Goal: Task Accomplishment & Management: Manage account settings

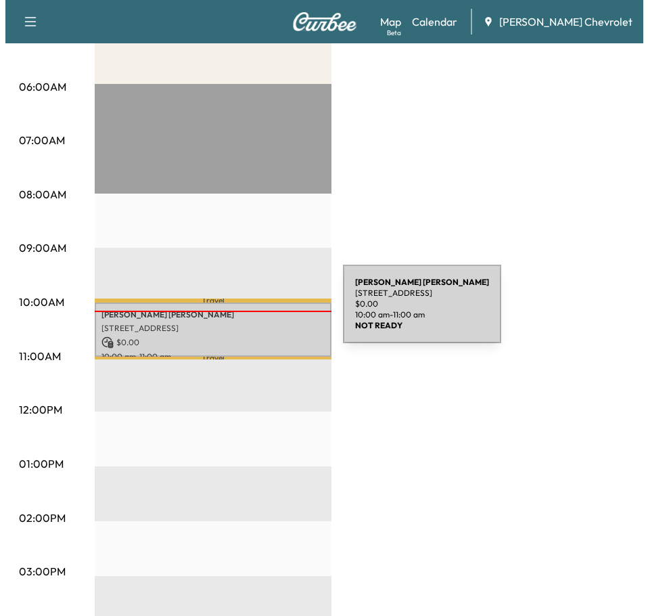
scroll to position [271, 0]
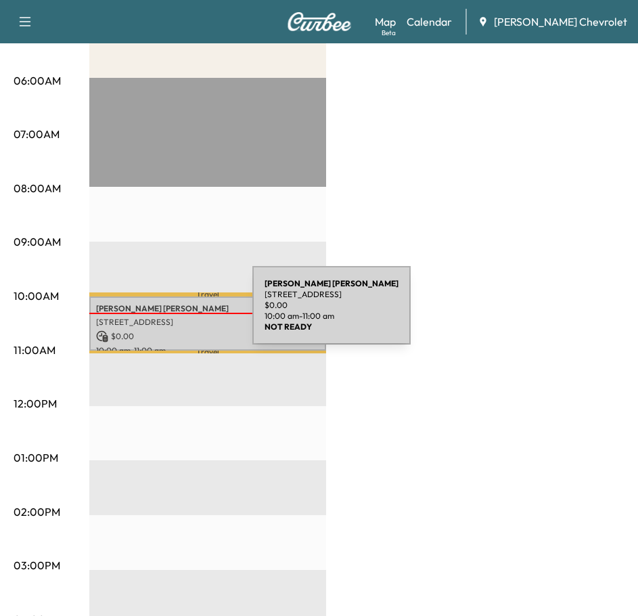
click at [151, 317] on p "[STREET_ADDRESS]" at bounding box center [207, 322] width 223 height 11
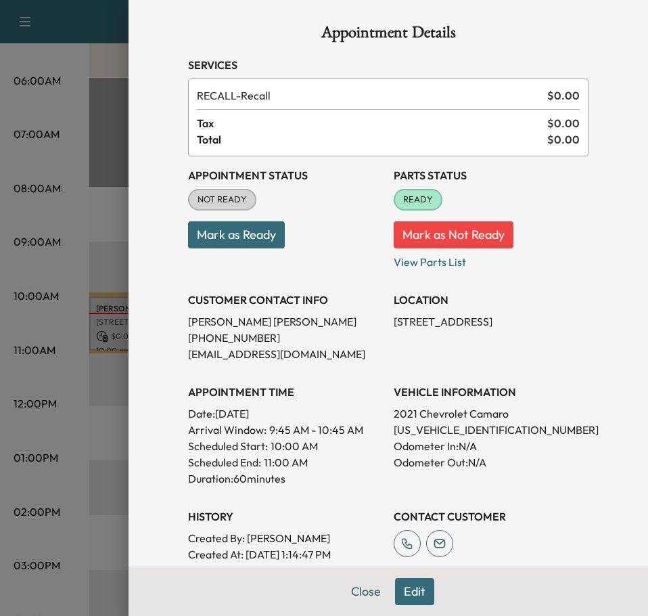
scroll to position [0, 0]
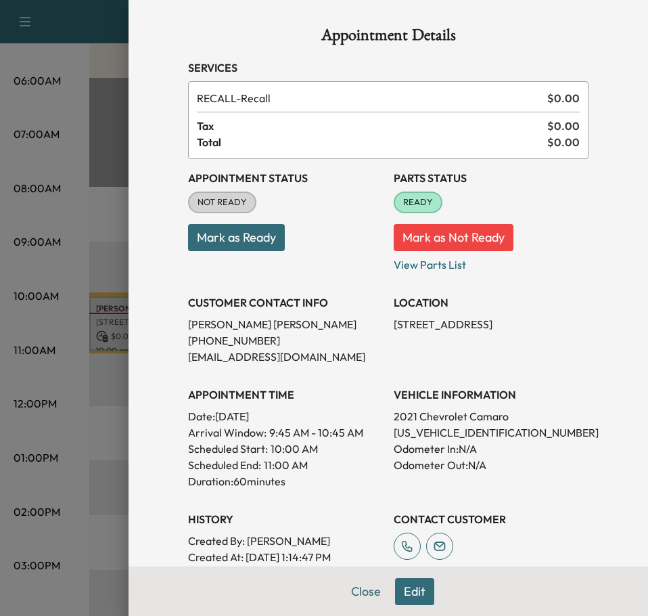
click at [263, 245] on button "Mark as Ready" at bounding box center [236, 237] width 97 height 27
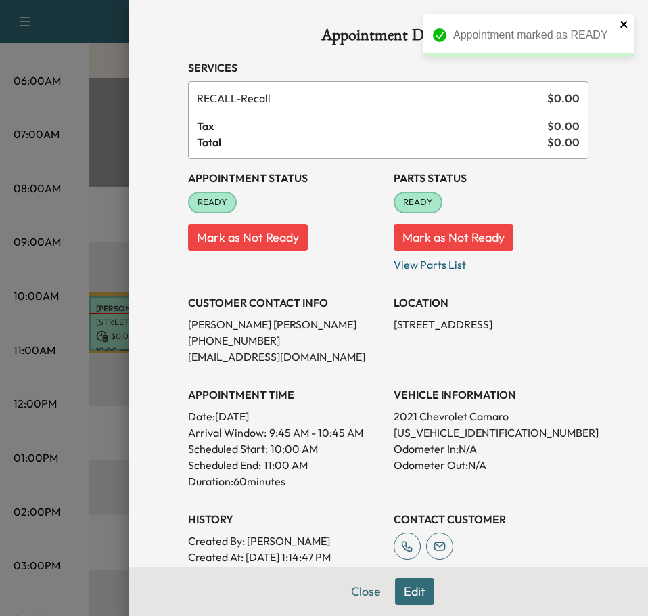
click at [623, 23] on icon "close" at bounding box center [624, 24] width 7 height 7
click at [359, 587] on button "Close" at bounding box center [365, 591] width 47 height 27
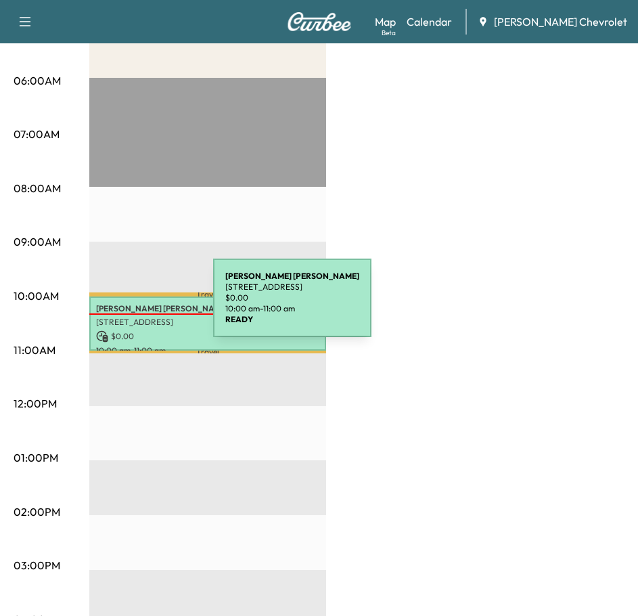
click at [112, 306] on p "[PERSON_NAME]" at bounding box center [207, 308] width 223 height 11
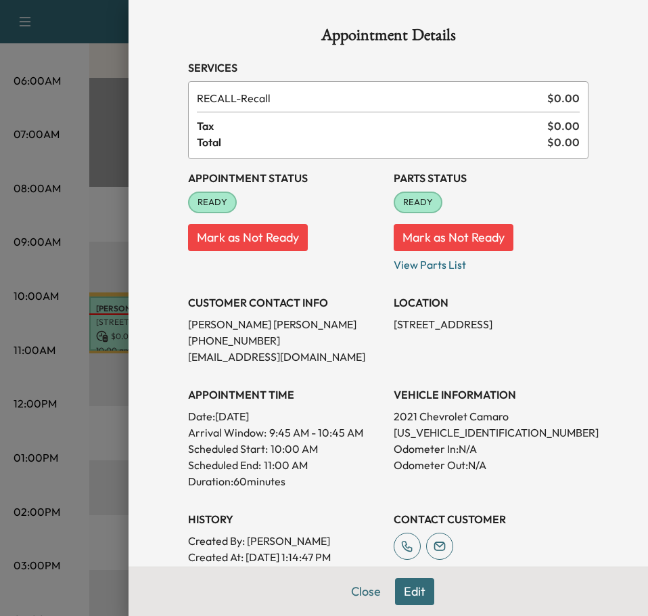
click at [77, 133] on div at bounding box center [324, 308] width 648 height 616
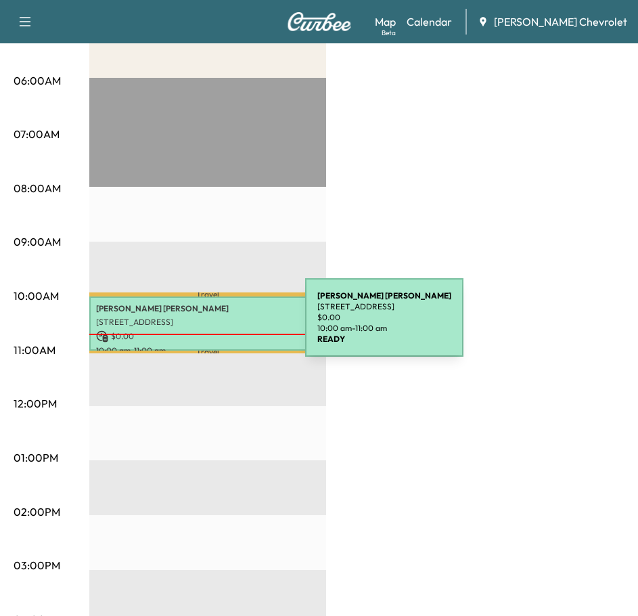
click at [204, 326] on div "[PERSON_NAME] [STREET_ADDRESS] $ 0.00 10:00 am - 11:00 am" at bounding box center [207, 323] width 237 height 55
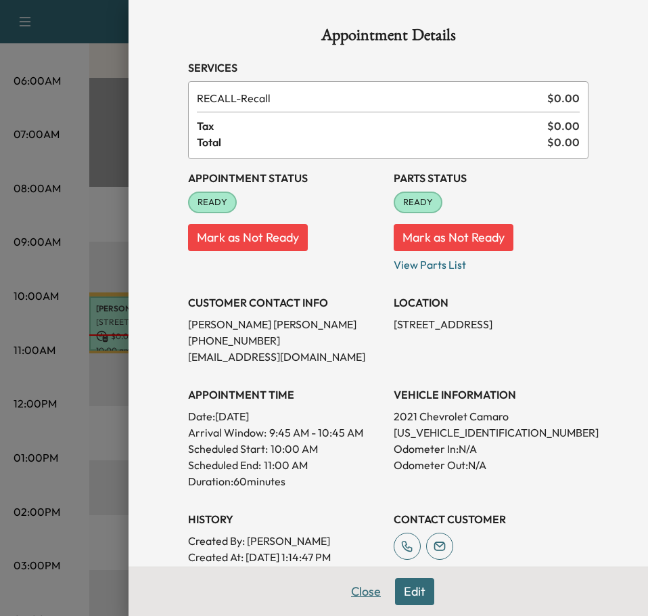
click at [352, 601] on button "Close" at bounding box center [365, 591] width 47 height 27
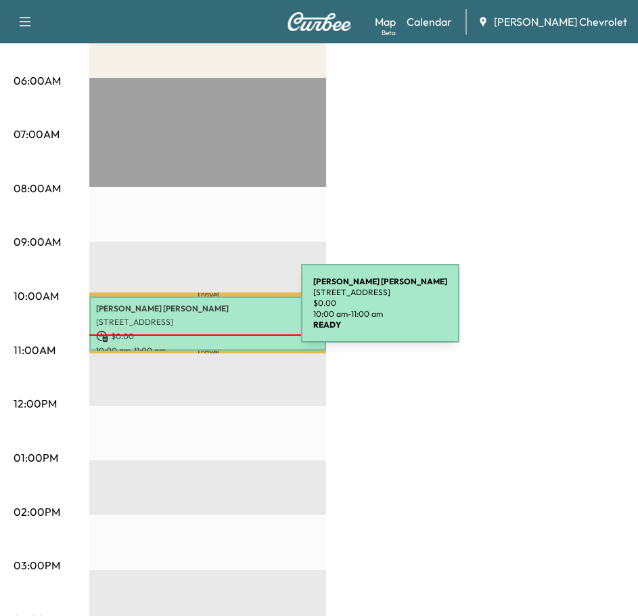
drag, startPoint x: 200, startPoint y: 311, endPoint x: 52, endPoint y: 332, distance: 148.9
click at [52, 332] on div "06:00AM 07:00AM 08:00AM 09:00AM 10:00AM 11:00AM 12:00PM 01:00PM 02:00PM 03:00PM…" at bounding box center [52, 509] width 76 height 862
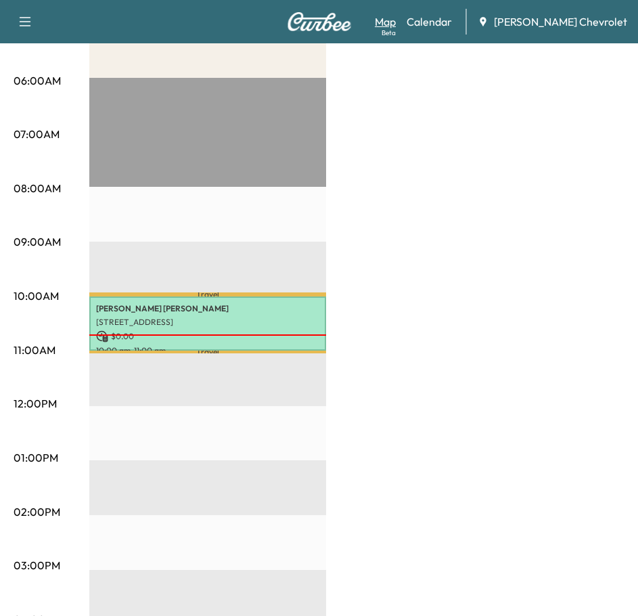
click at [396, 28] on div "Beta" at bounding box center [389, 33] width 14 height 10
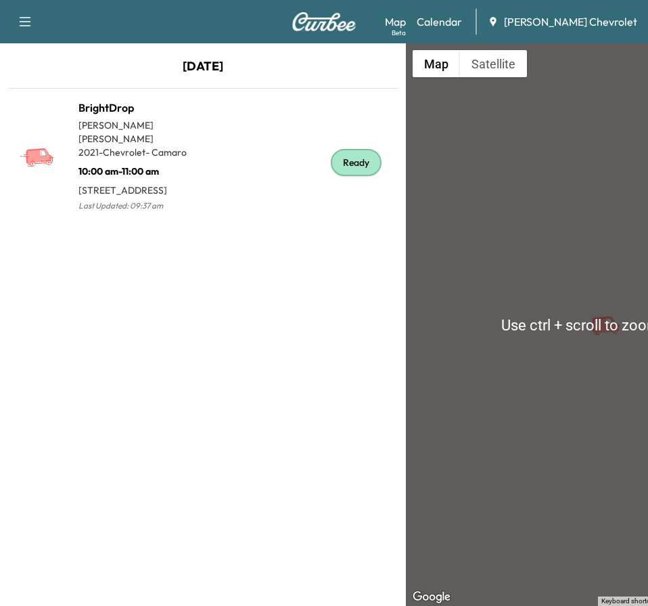
click at [595, 351] on div "To activate drag with keyboard, press Alt + Enter. Once in keyboard drag state,…" at bounding box center [609, 324] width 406 height 562
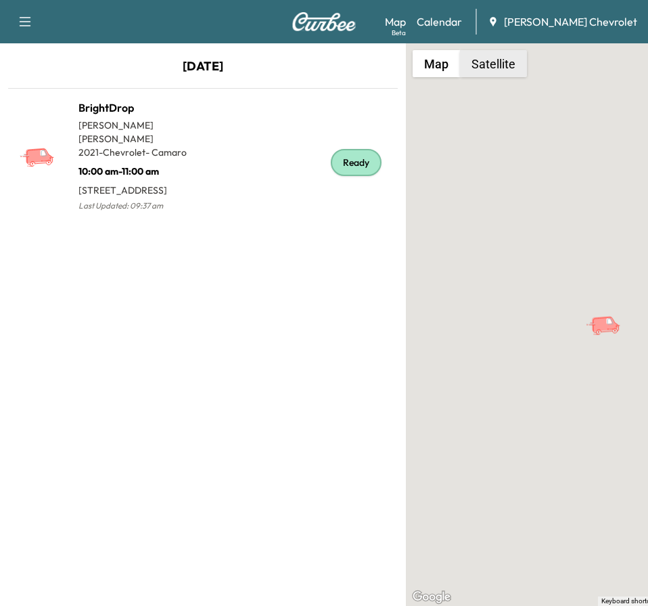
drag, startPoint x: 481, startPoint y: 68, endPoint x: 472, endPoint y: 85, distance: 18.8
click at [473, 87] on div "To activate drag with keyboard, press Alt + Enter. Once in keyboard drag state,…" at bounding box center [609, 324] width 406 height 562
click at [480, 75] on button "Satellite" at bounding box center [493, 63] width 67 height 27
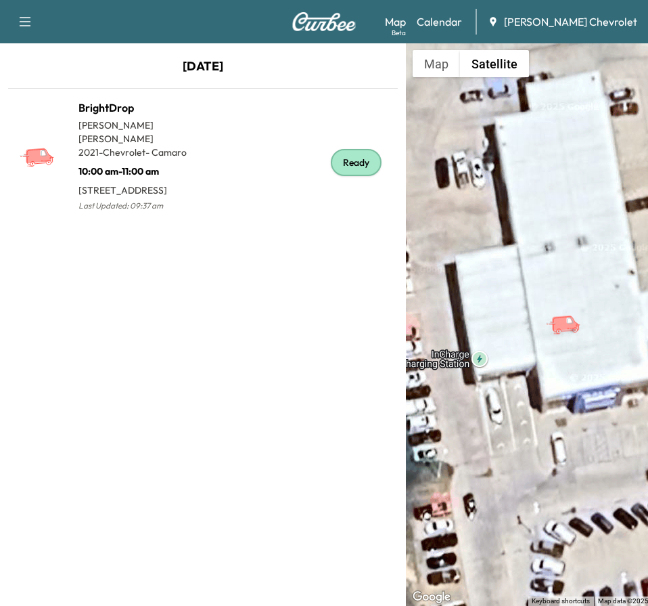
drag, startPoint x: 523, startPoint y: 328, endPoint x: 449, endPoint y: 314, distance: 75.7
click at [472, 325] on div "To activate drag with keyboard, press Alt + Enter. Once in keyboard drag state,…" at bounding box center [609, 324] width 406 height 562
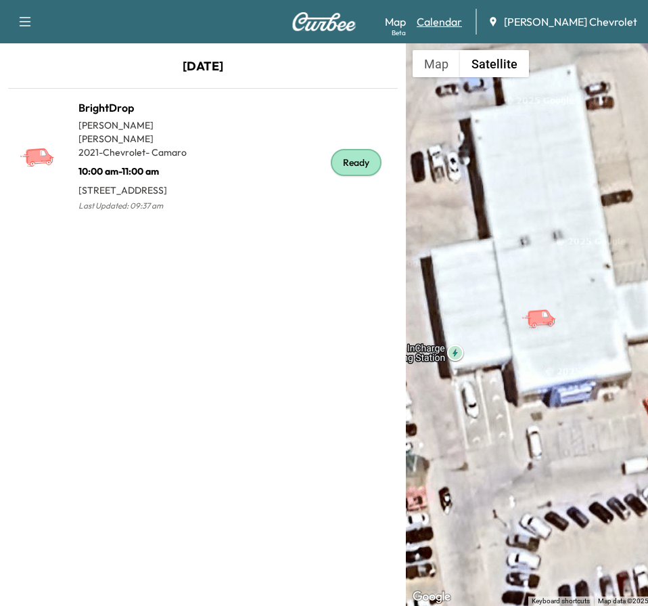
click at [455, 25] on link "Calendar" at bounding box center [439, 22] width 45 height 16
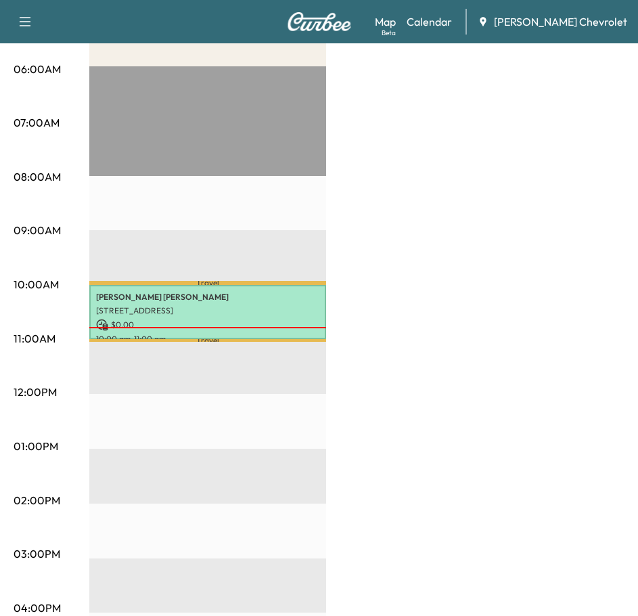
scroll to position [147, 0]
